Goal: Task Accomplishment & Management: Manage account settings

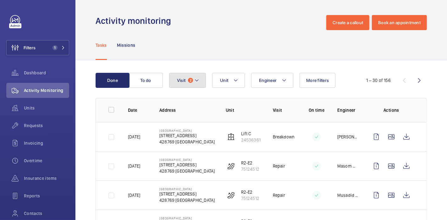
click at [179, 83] on span "Visit" at bounding box center [181, 80] width 8 height 5
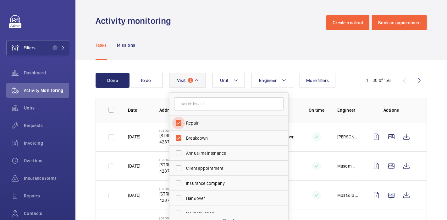
click at [179, 119] on input "Repair" at bounding box center [178, 123] width 13 height 13
checkbox input "false"
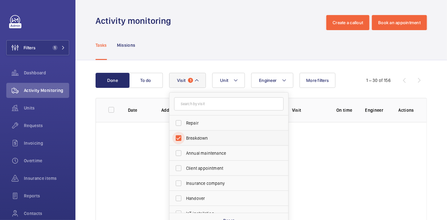
click at [179, 140] on input "Breakdown" at bounding box center [178, 138] width 13 height 13
checkbox input "false"
click at [197, 45] on div "Tasks Missions" at bounding box center [261, 45] width 331 height 30
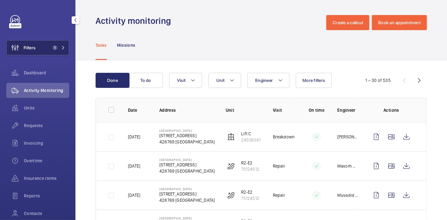
click at [51, 49] on span "1" at bounding box center [54, 47] width 8 height 5
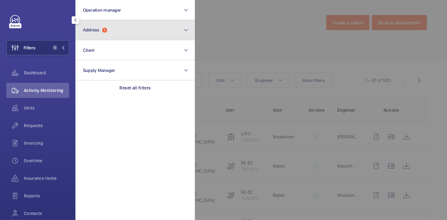
click at [101, 35] on button "Address 1" at bounding box center [134, 30] width 119 height 20
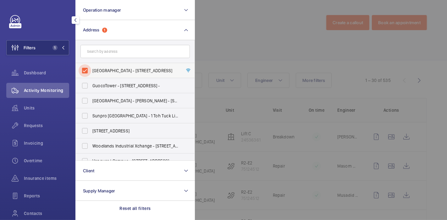
click at [86, 69] on input "Roxy Square - 50 E Coast Rd, SINGAPORE 428769" at bounding box center [85, 70] width 13 height 13
checkbox input "false"
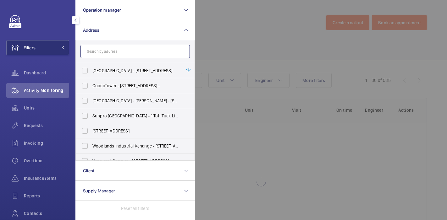
click at [99, 54] on input "text" at bounding box center [134, 51] width 109 height 13
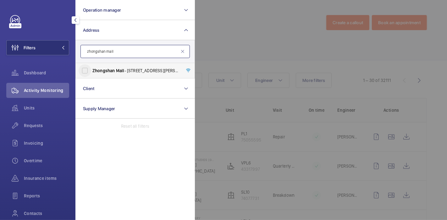
type input "zhongshan mall"
click at [85, 69] on input "Zhongshan Mall - 18 Ah Hood Rd, SINGAPORE -" at bounding box center [85, 70] width 13 height 13
checkbox input "true"
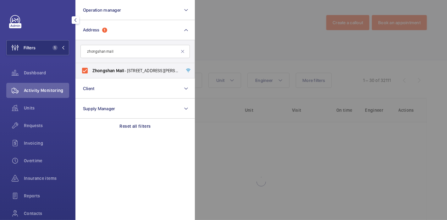
click at [204, 32] on div at bounding box center [418, 110] width 447 height 220
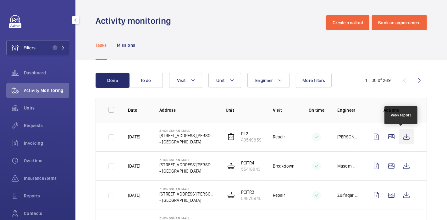
click at [402, 136] on wm-front-icon-button at bounding box center [406, 136] width 15 height 15
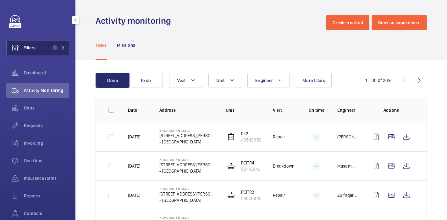
click at [39, 50] on button "Filters 1" at bounding box center [37, 47] width 63 height 15
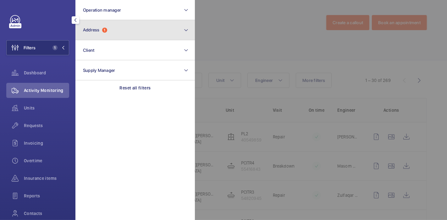
click at [106, 31] on span "1" at bounding box center [104, 30] width 5 height 5
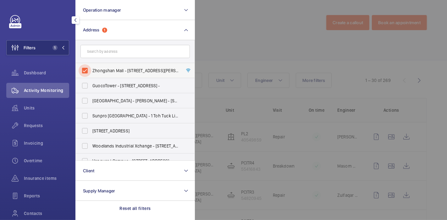
click at [87, 71] on input "Zhongshan Mall - 18 Ah Hood Rd, SINGAPORE -" at bounding box center [85, 70] width 13 height 13
checkbox input "false"
click at [33, 107] on span "Units" at bounding box center [46, 108] width 45 height 6
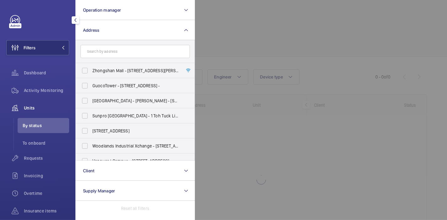
click at [205, 31] on div at bounding box center [418, 110] width 447 height 220
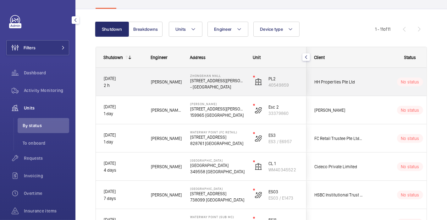
scroll to position [52, 0]
